Goal: Navigation & Orientation: Find specific page/section

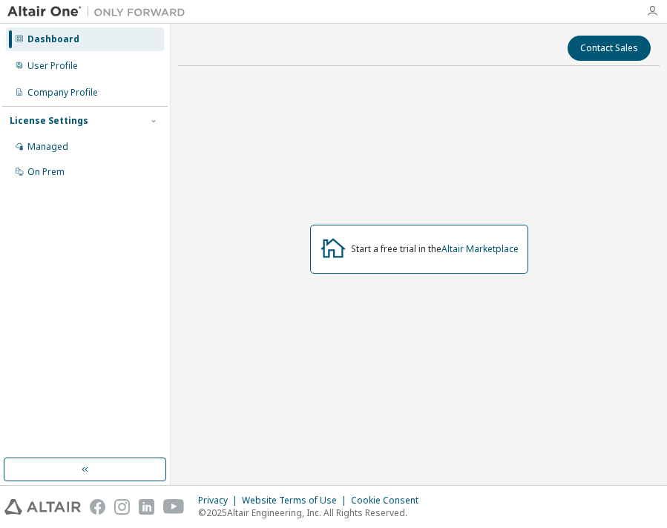
click at [652, 11] on icon "button" at bounding box center [652, 11] width 12 height 12
